Goal: Information Seeking & Learning: Learn about a topic

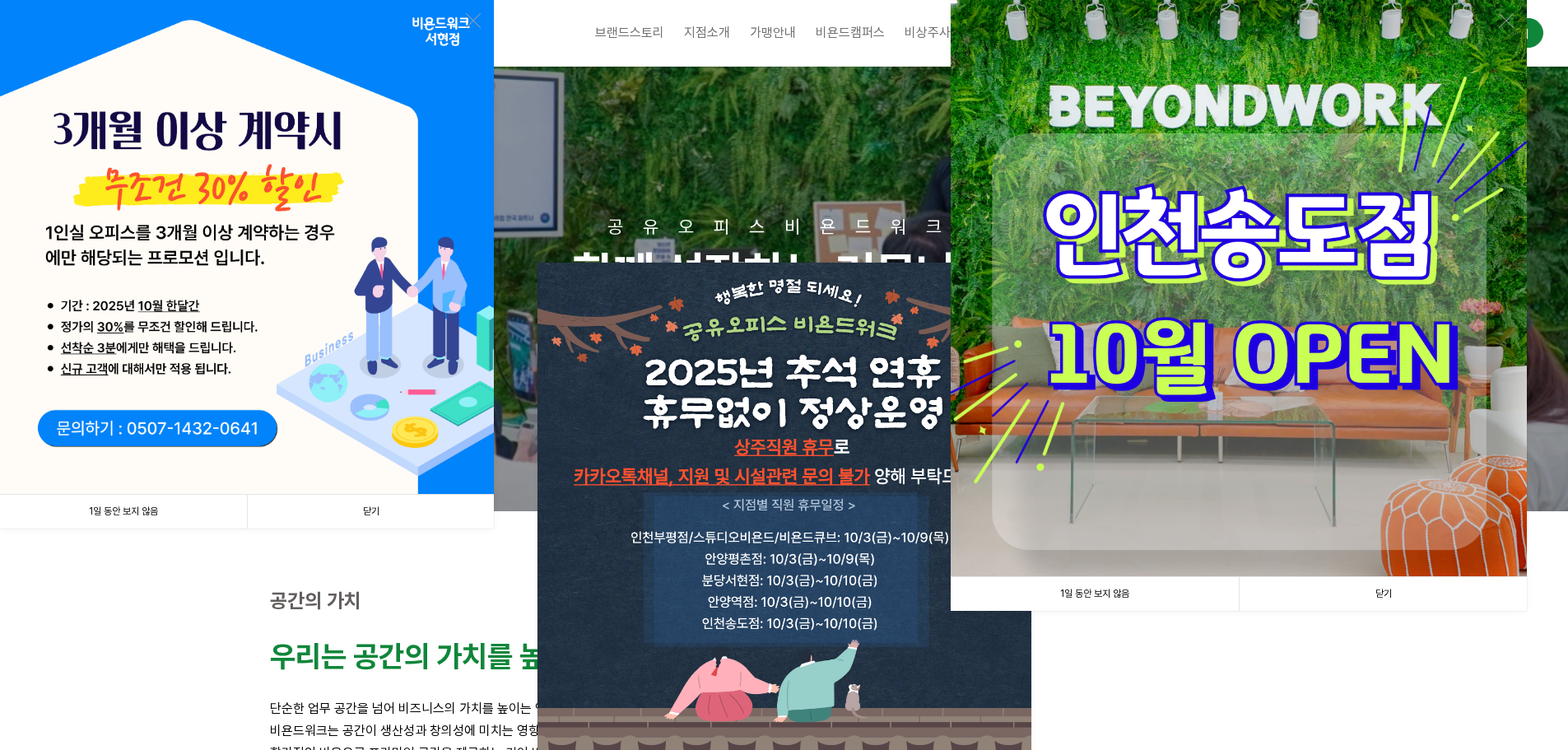
click at [1438, 598] on link "닫기" at bounding box center [1383, 594] width 288 height 34
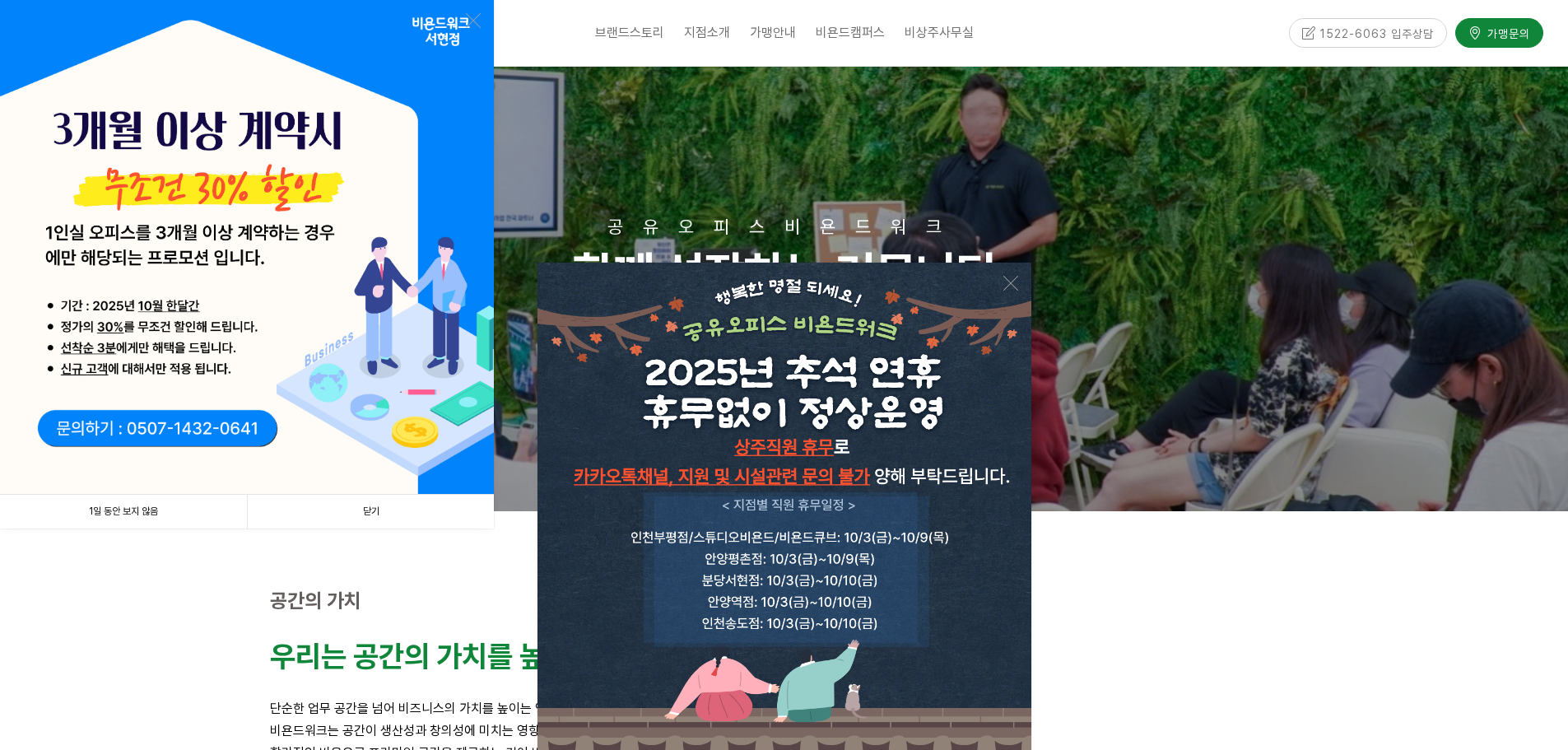
click at [373, 512] on link "닫기" at bounding box center [370, 511] width 247 height 34
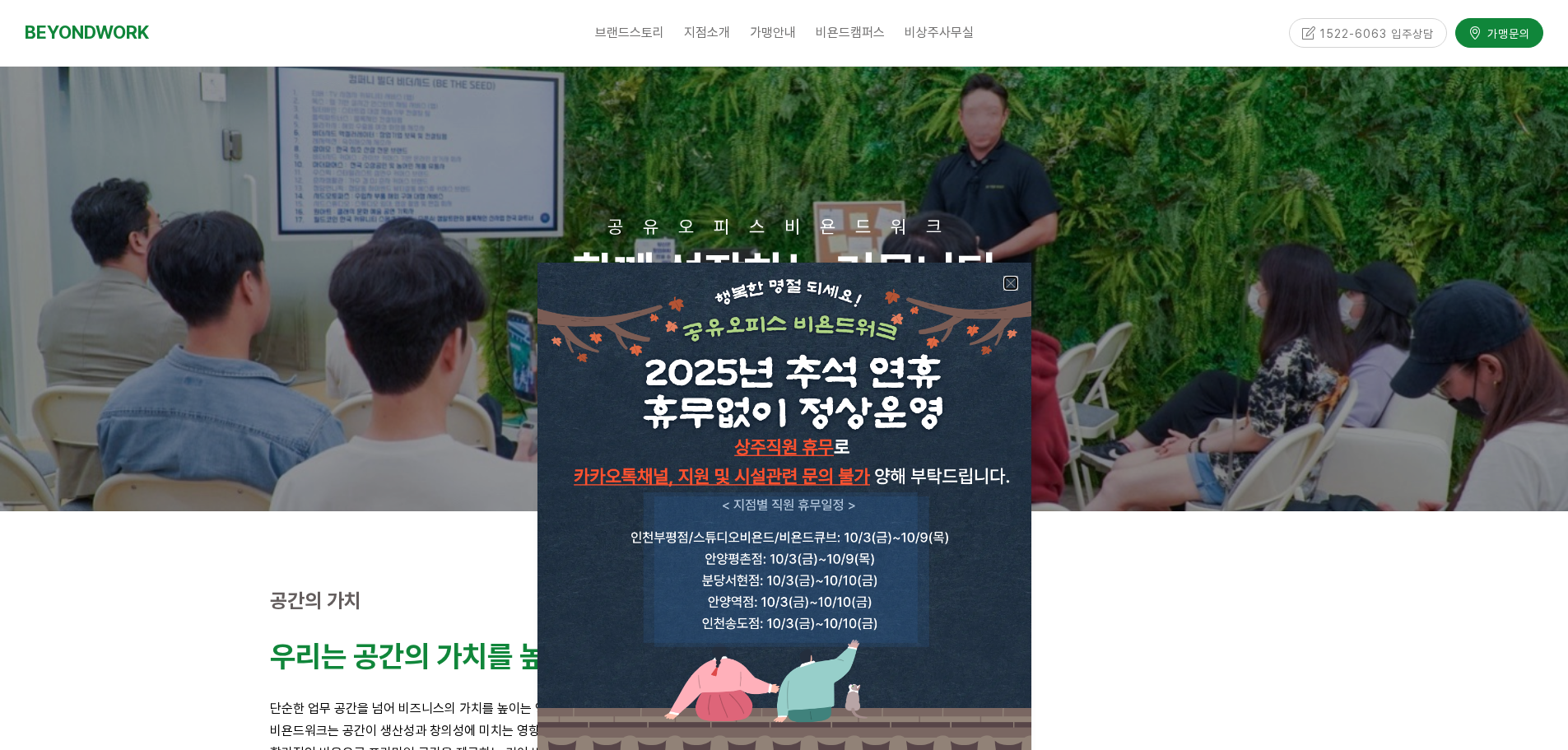
click at [1011, 284] on link at bounding box center [1012, 284] width 15 height 15
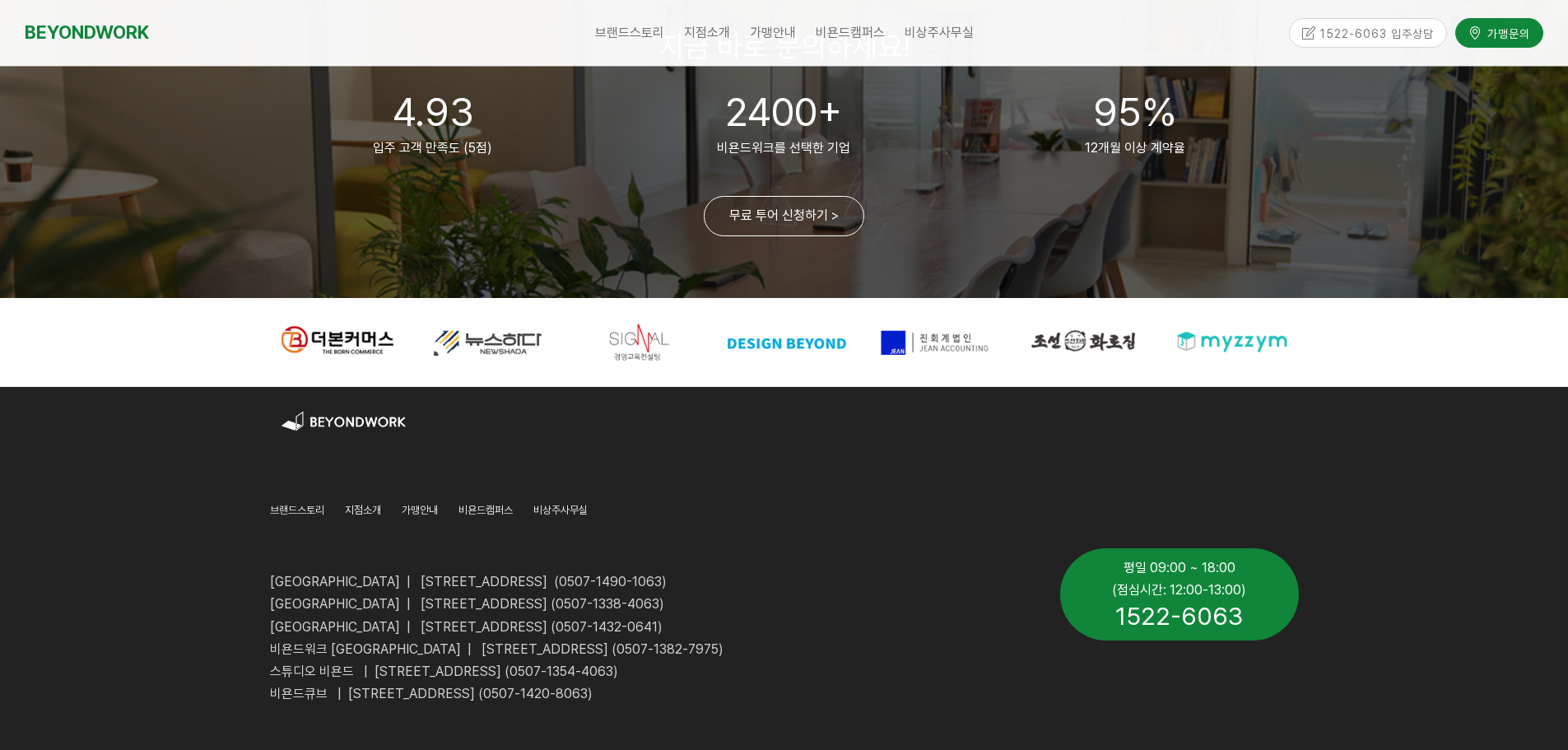
scroll to position [3950, 0]
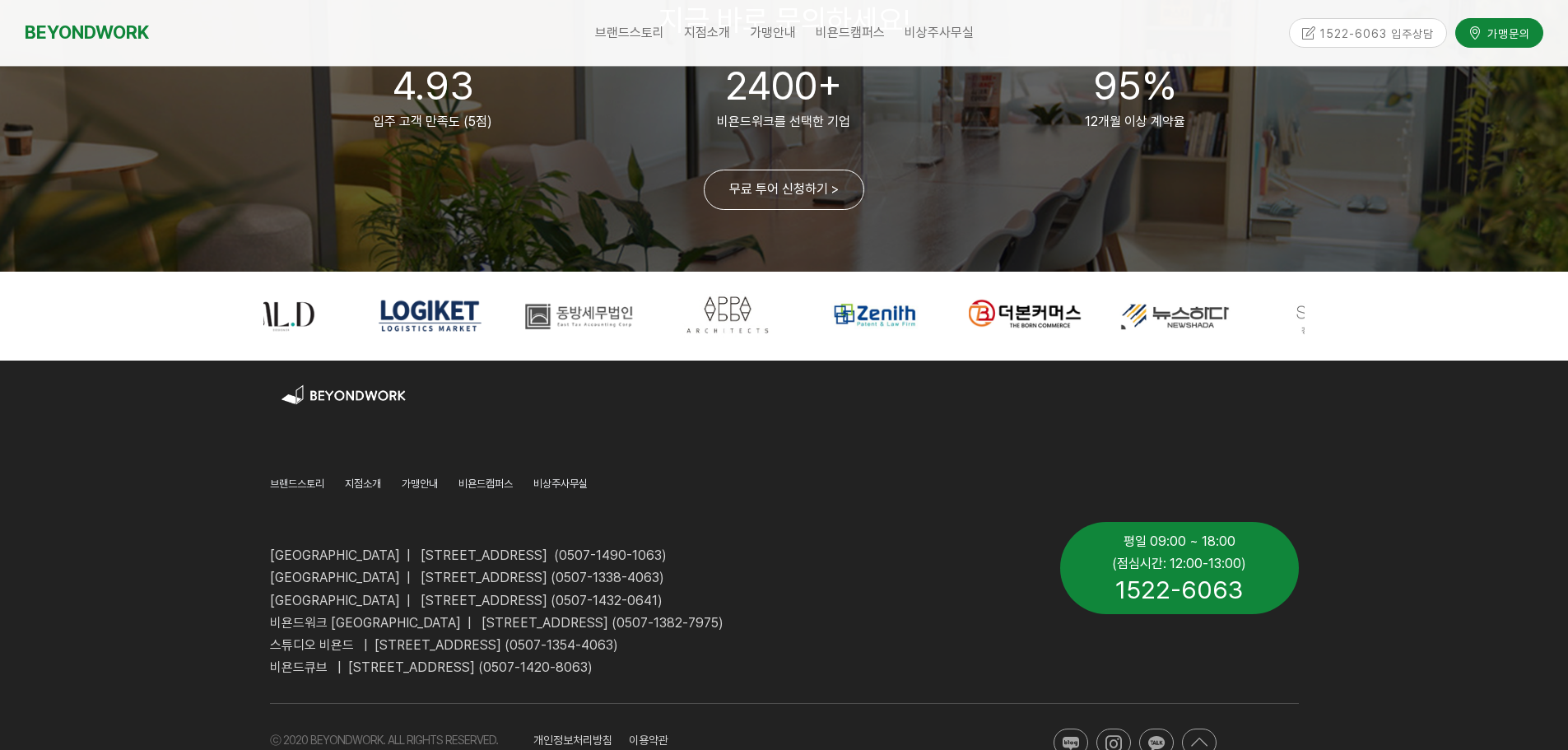
drag, startPoint x: 691, startPoint y: 326, endPoint x: 1293, endPoint y: 338, distance: 602.1
click at [1094, 338] on div at bounding box center [1026, 315] width 136 height 52
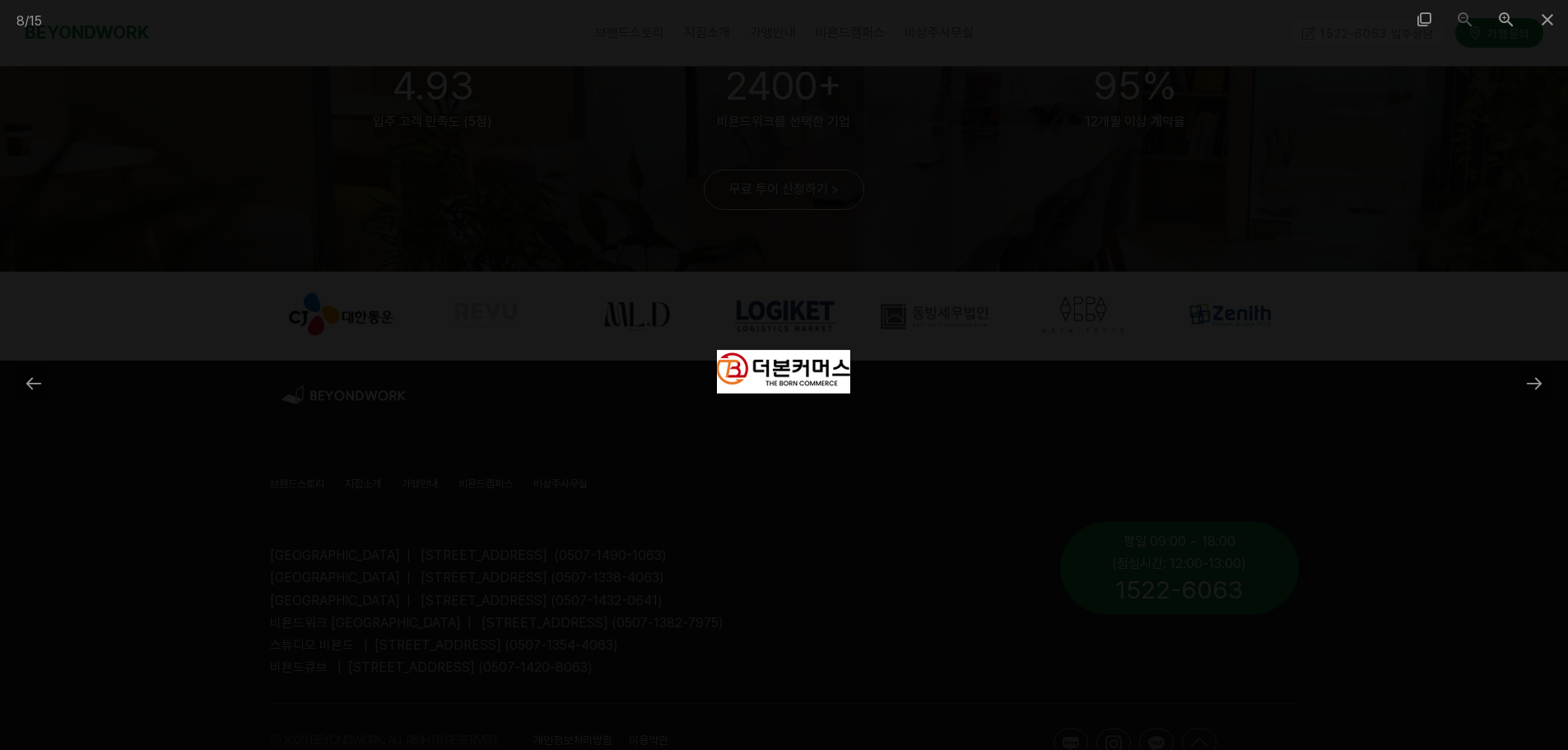
click at [144, 54] on div at bounding box center [784, 375] width 1568 height 750
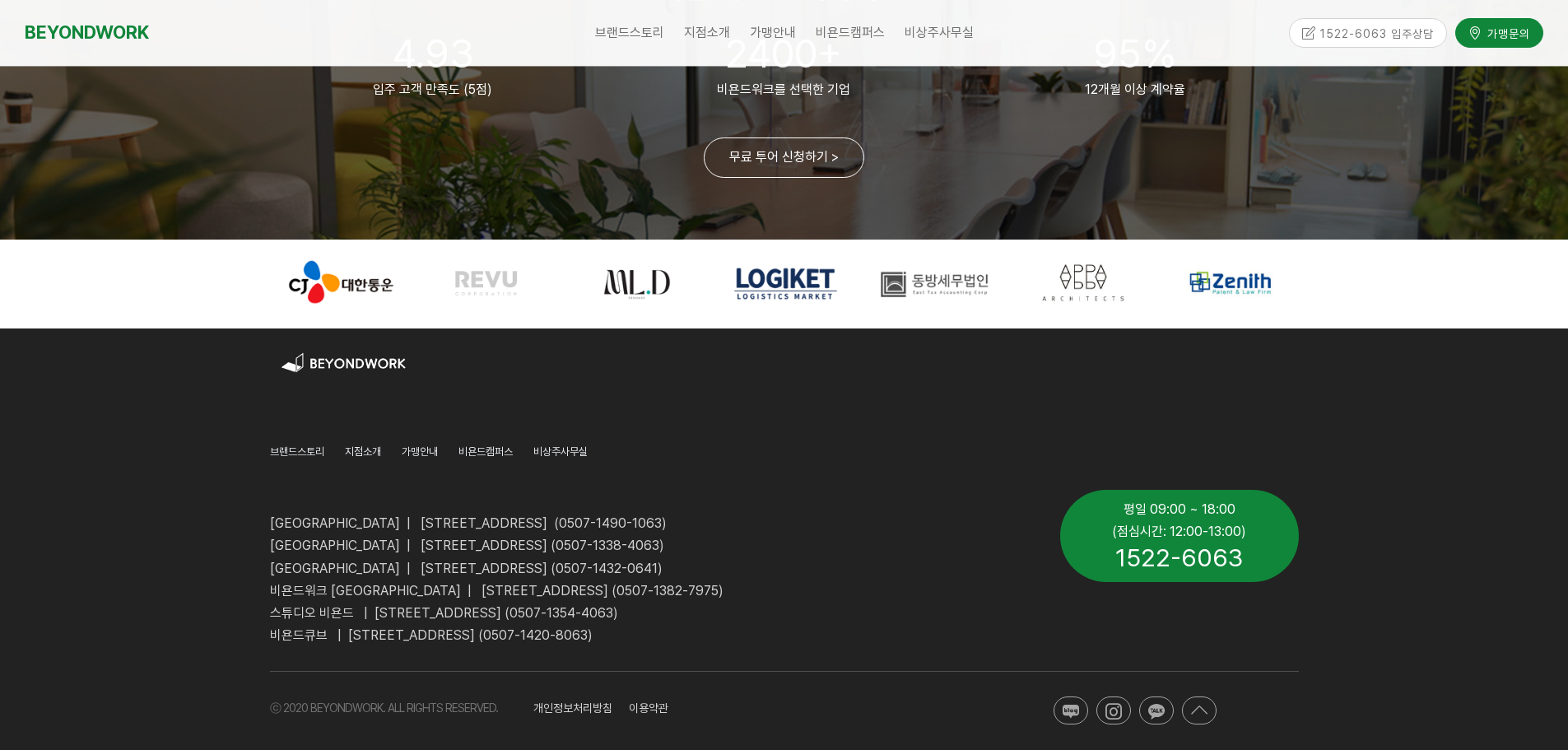
scroll to position [3994, 0]
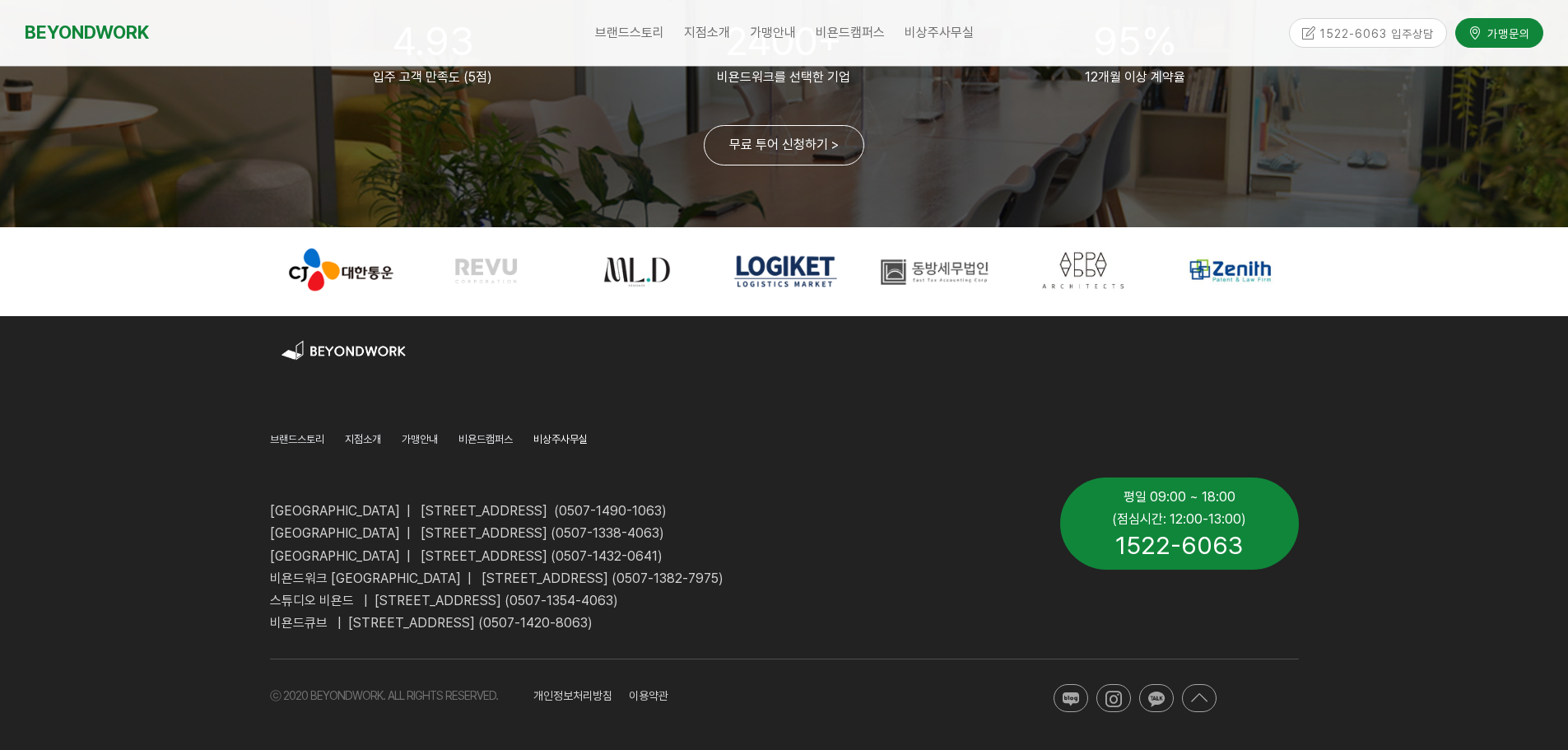
click at [563, 442] on span "비상주사무실" at bounding box center [560, 439] width 54 height 12
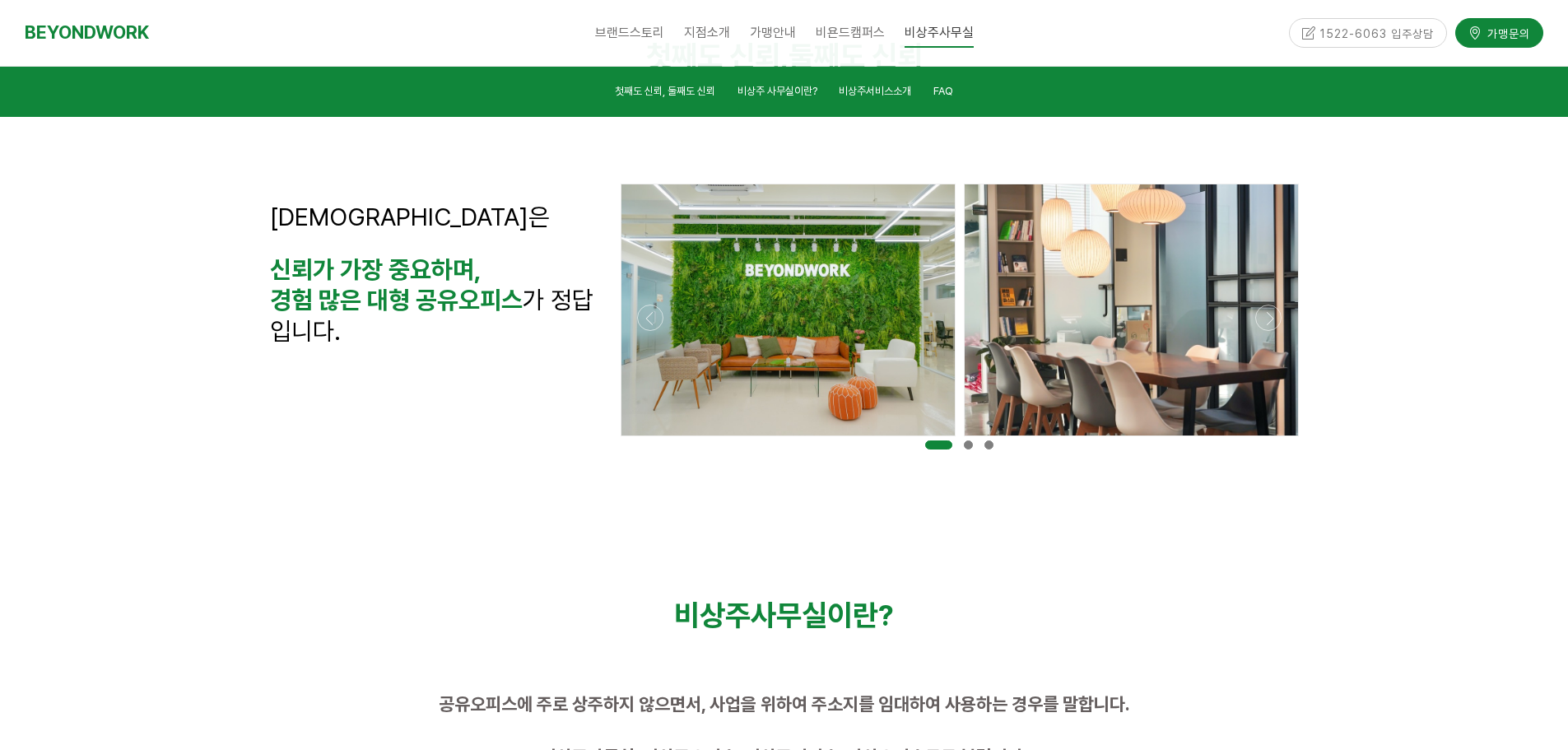
scroll to position [905, 0]
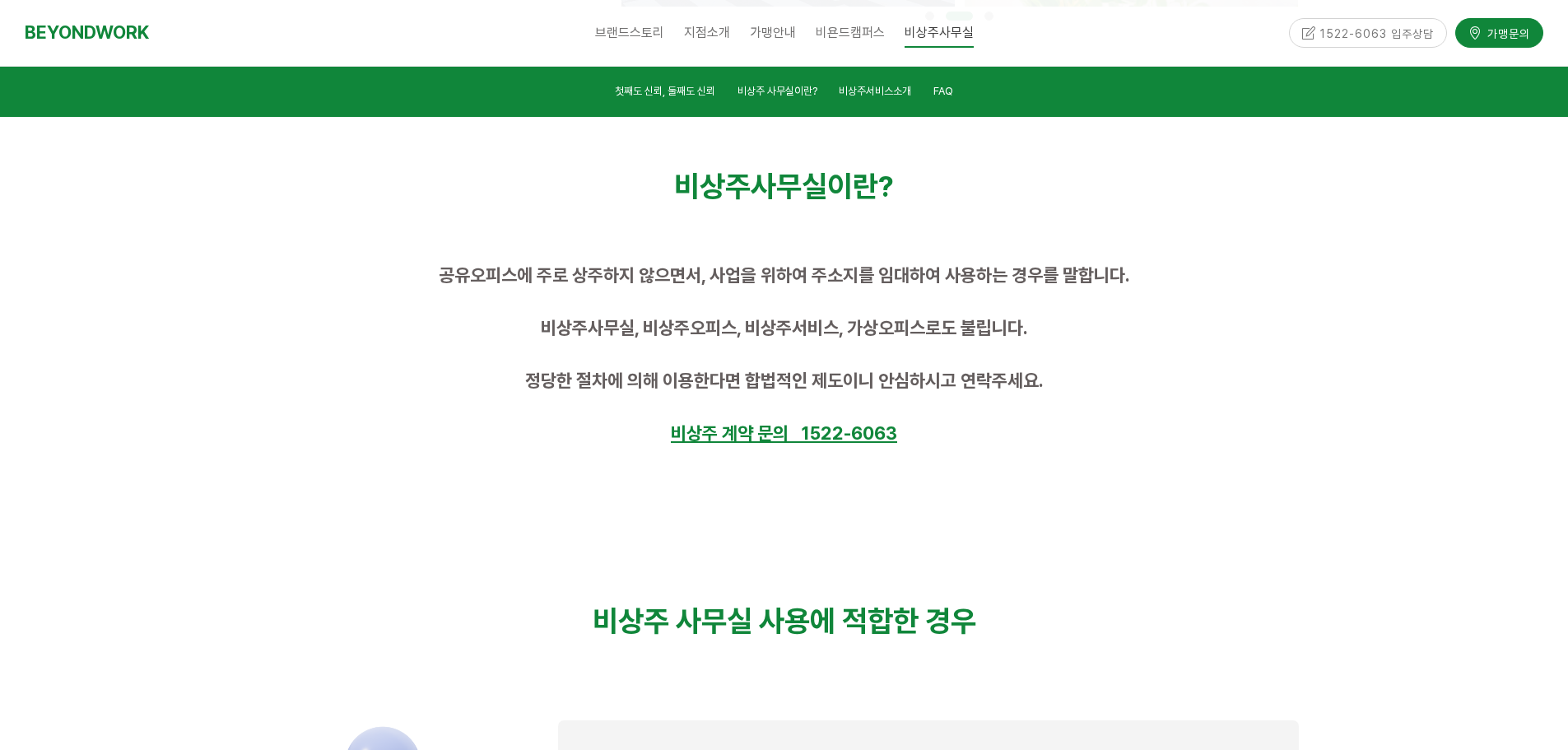
click at [704, 435] on u "비상주 계약 문의 1522-6063" at bounding box center [784, 433] width 226 height 22
click at [1245, 438] on p "비상주 계약 문의 1522-6063" at bounding box center [784, 436] width 1029 height 27
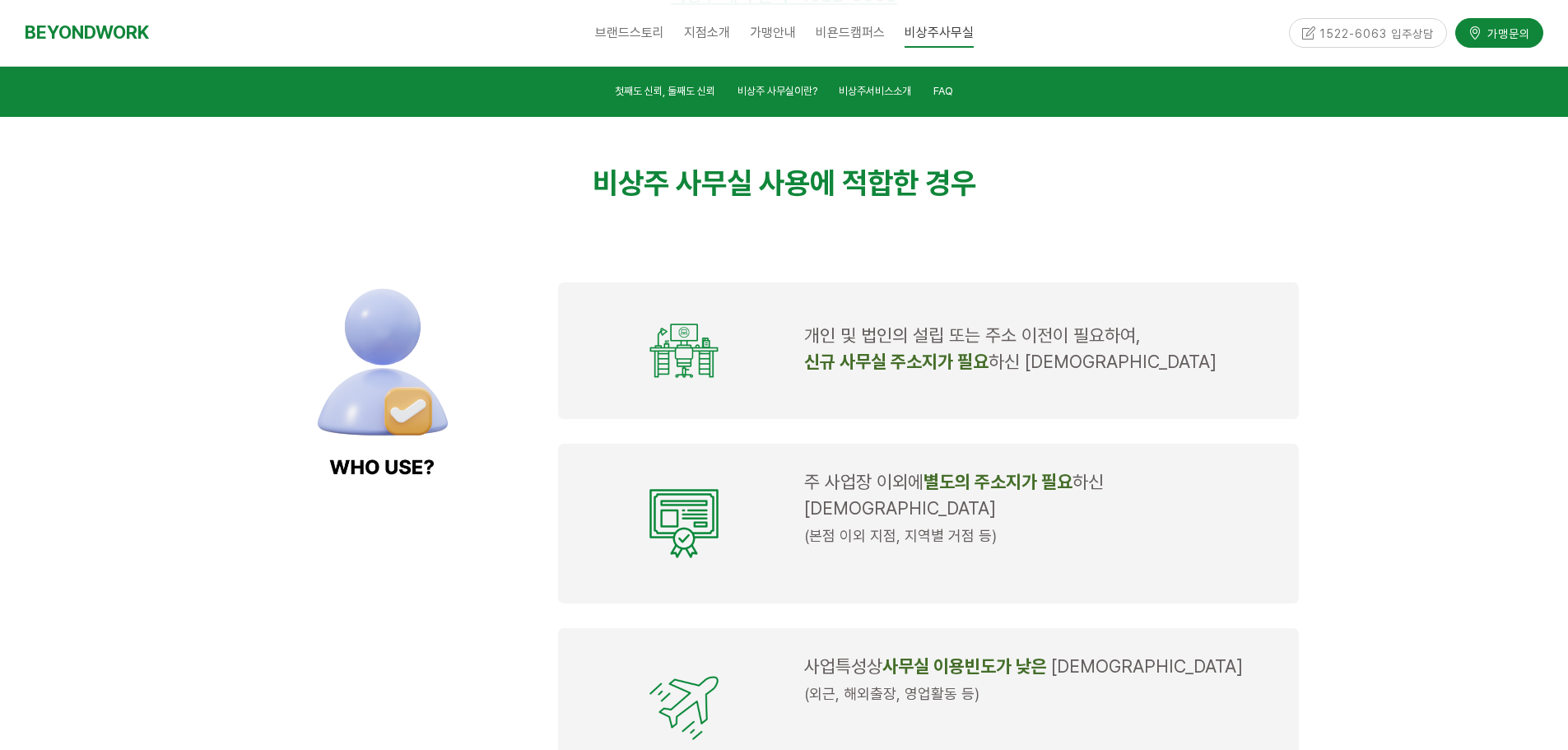
scroll to position [1317, 0]
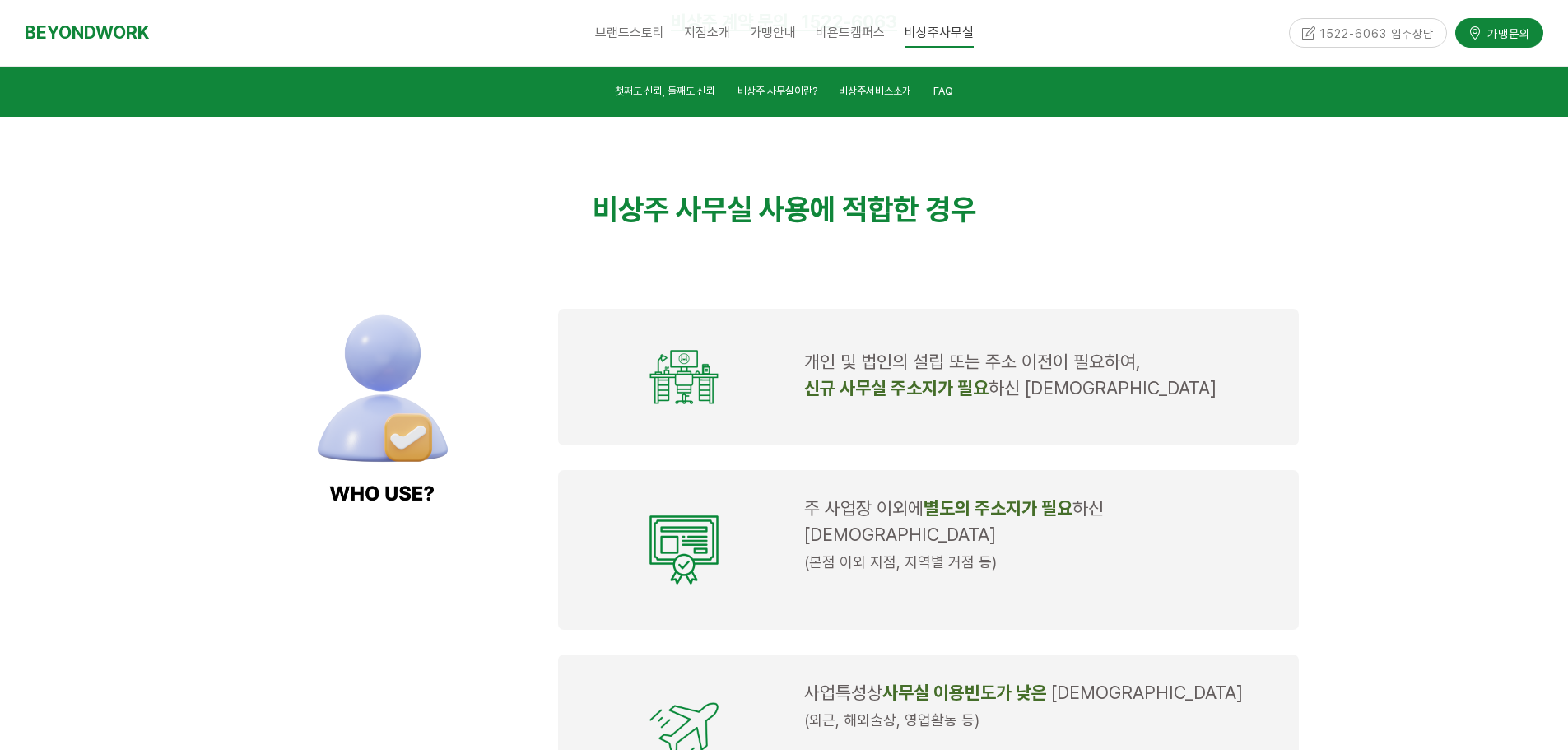
click at [1097, 329] on td "개인 및 법인의 설립 또는 주소 이전이 필요하여, 신규 사무실 주소지가 필요 하신 대표님" at bounding box center [1042, 377] width 489 height 96
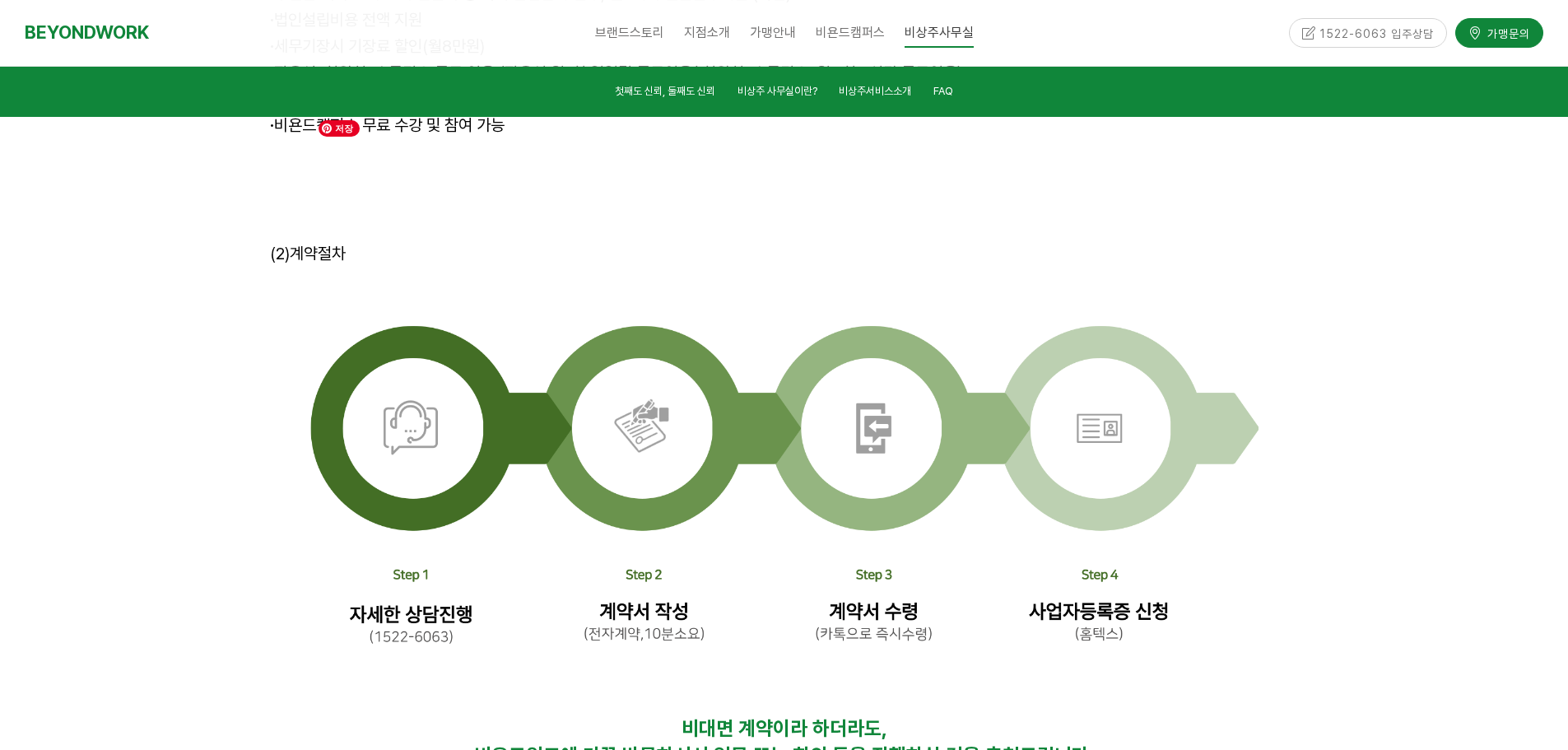
scroll to position [5020, 0]
click at [1343, 537] on div at bounding box center [784, 326] width 1568 height 1068
click at [927, 718] on p "비대면 계약이라 하더라도," at bounding box center [784, 731] width 1029 height 27
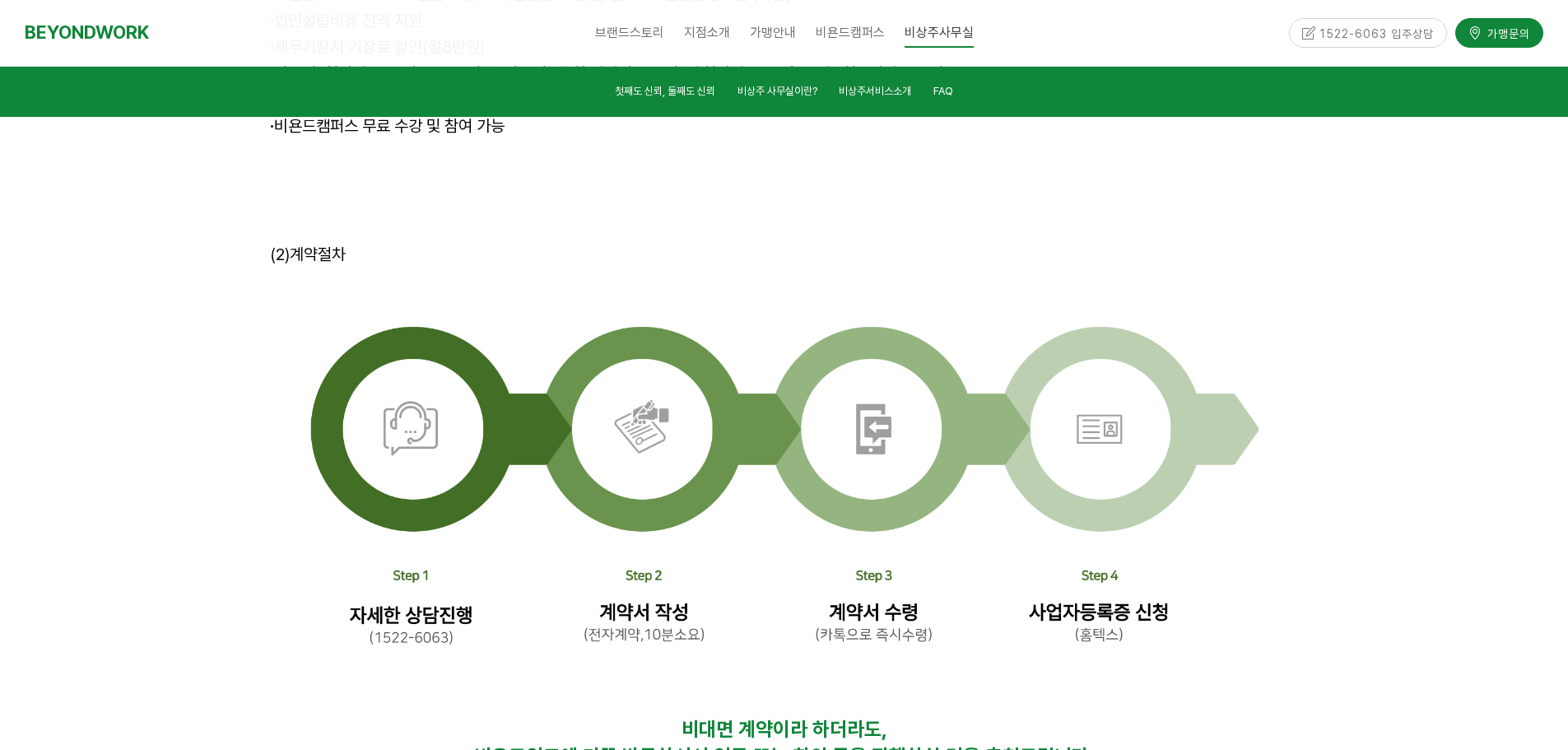
click at [678, 744] on span "비욘드워크에 가끔 방문하셔서 업무 또는 회의 등을 진행하실 것을 추천드립니다." at bounding box center [784, 756] width 620 height 24
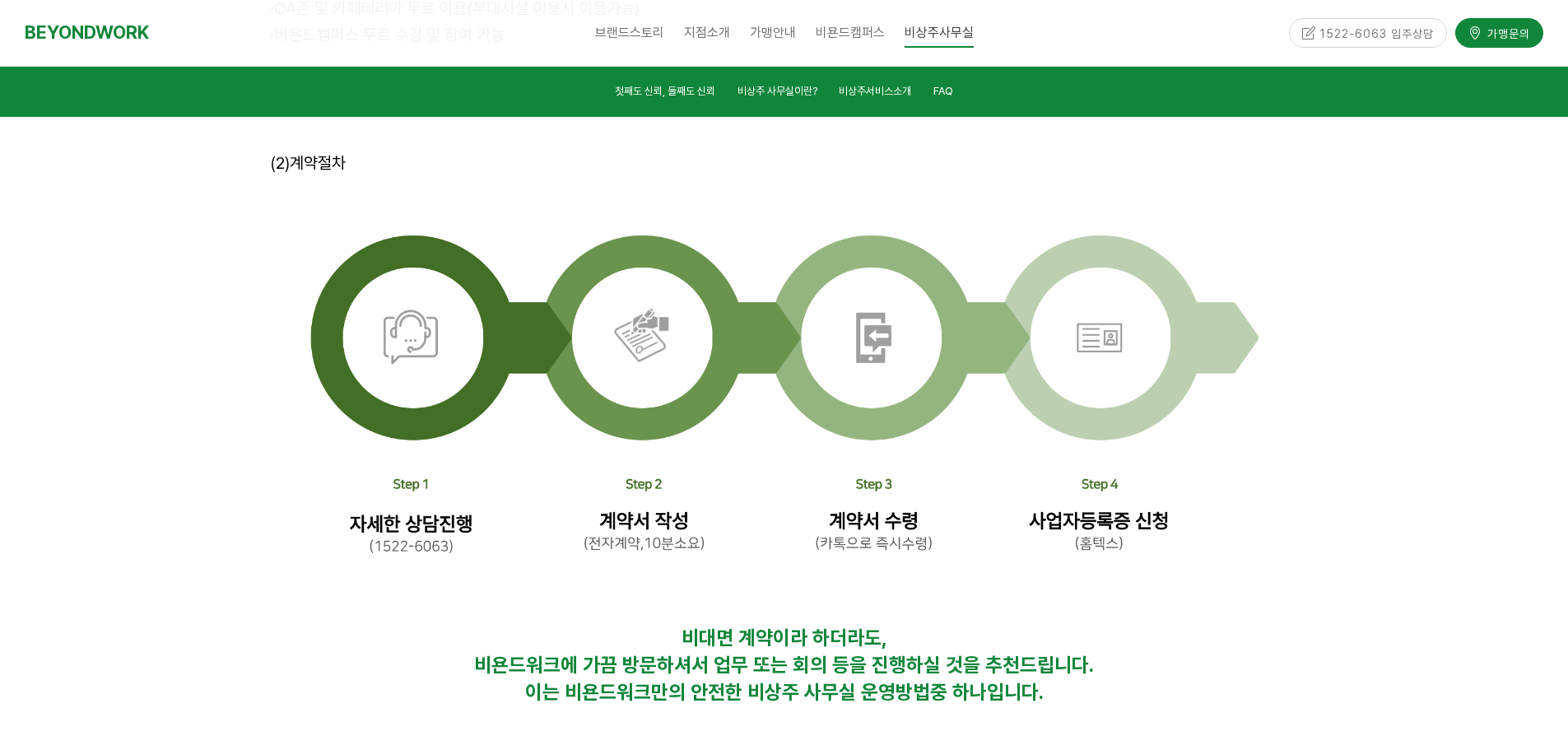
scroll to position [5184, 0]
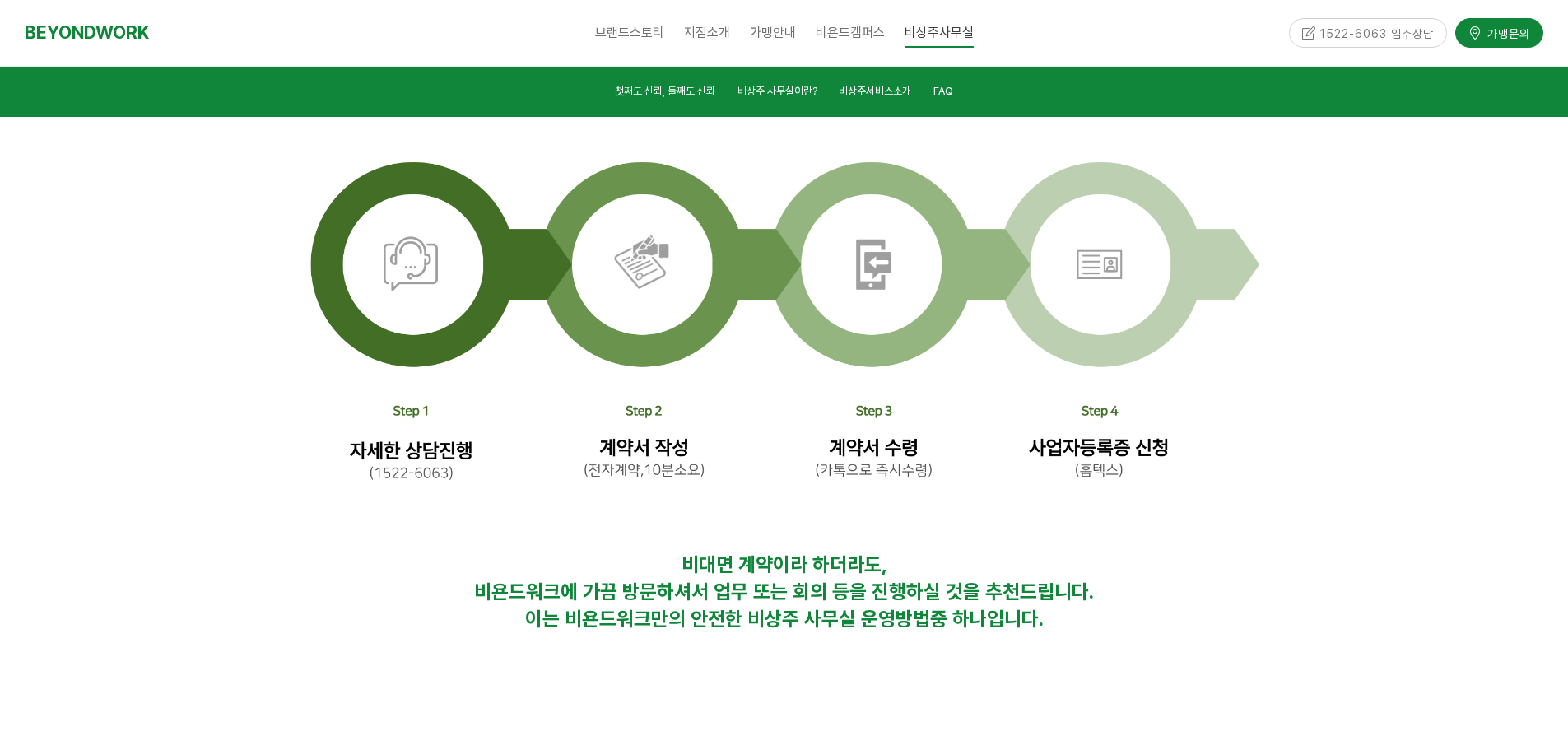
click at [916, 696] on div at bounding box center [784, 720] width 1054 height 49
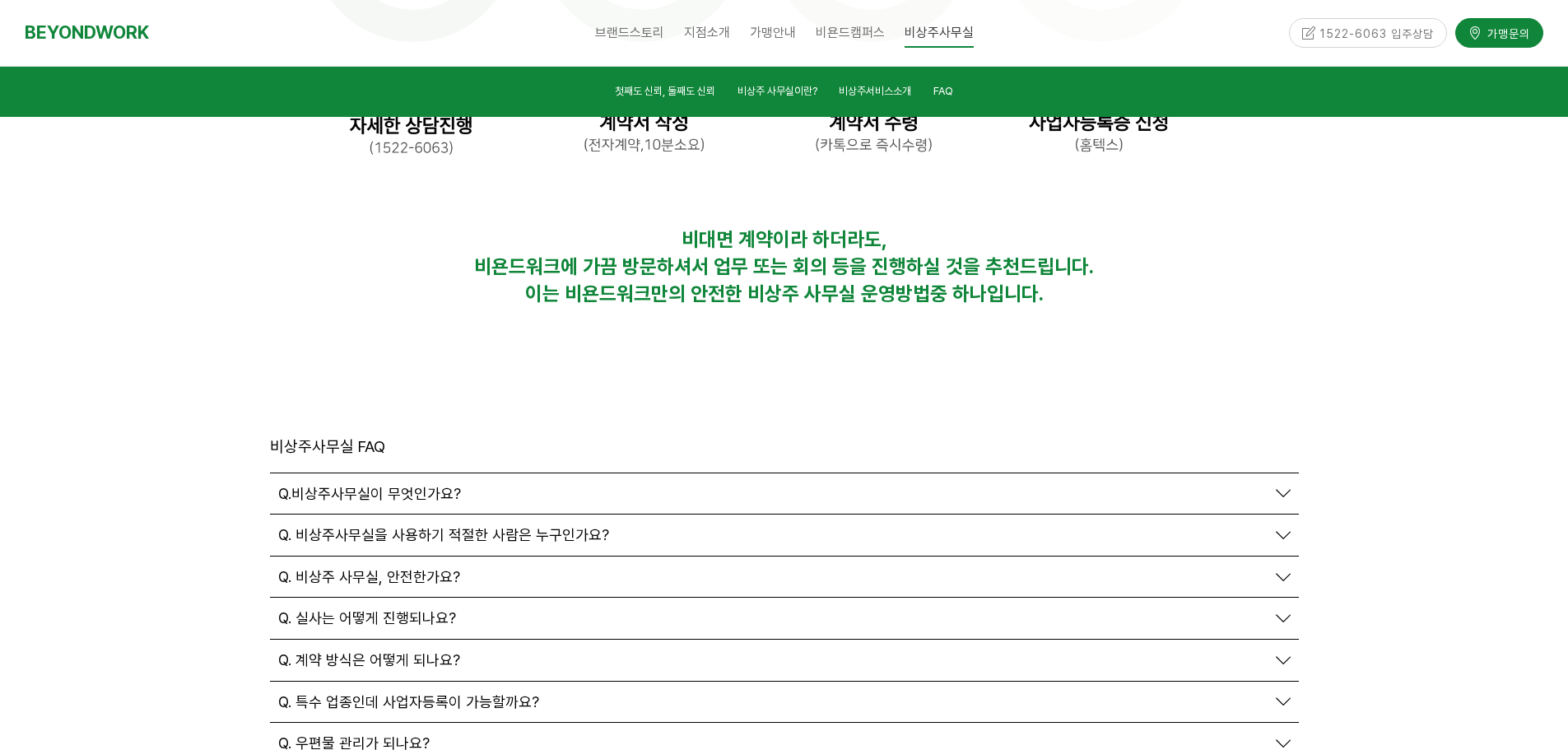
scroll to position [5596, 0]
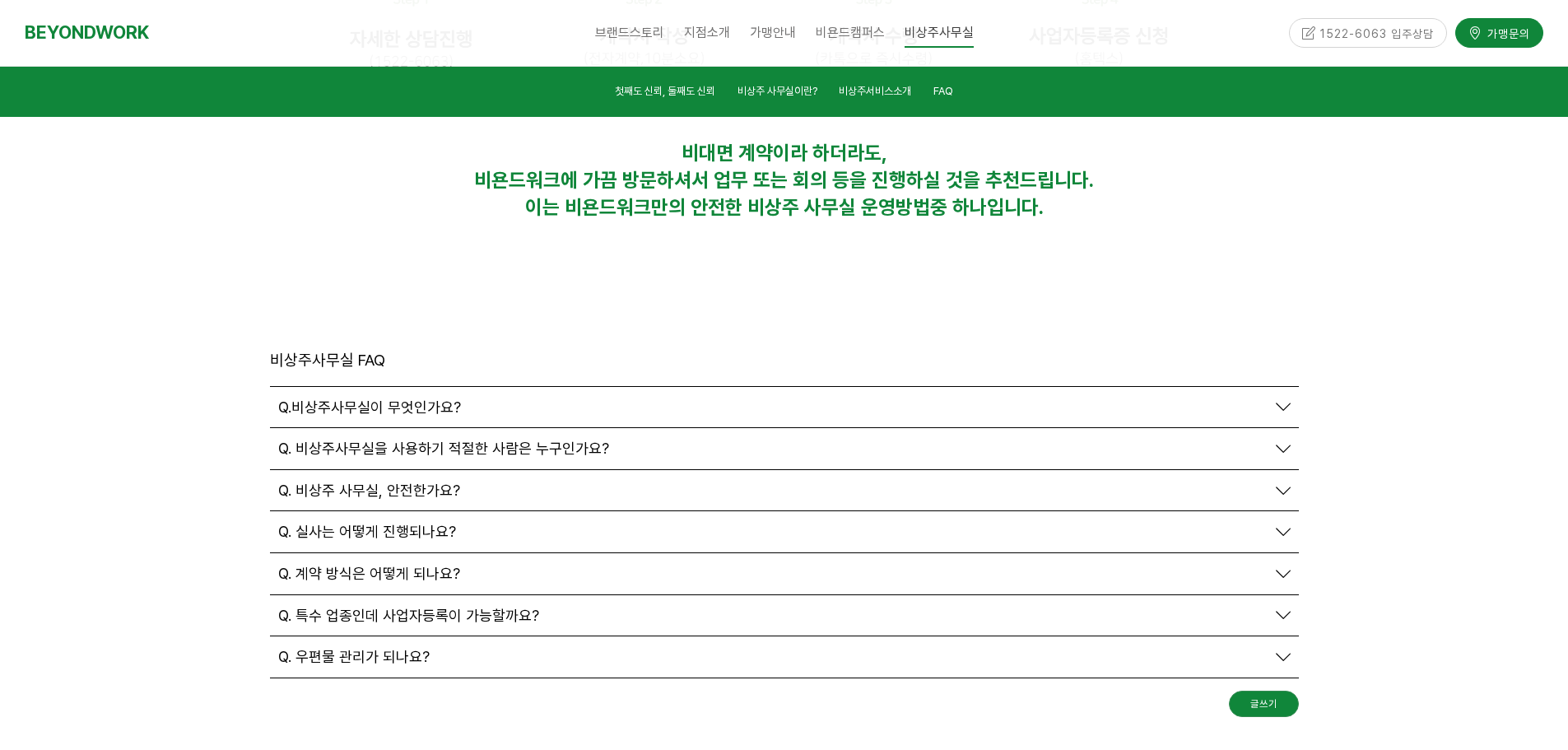
drag, startPoint x: 797, startPoint y: 628, endPoint x: 803, endPoint y: 637, distance: 10.8
drag, startPoint x: 819, startPoint y: 654, endPoint x: 799, endPoint y: 654, distance: 20.0
